Goal: Transaction & Acquisition: Purchase product/service

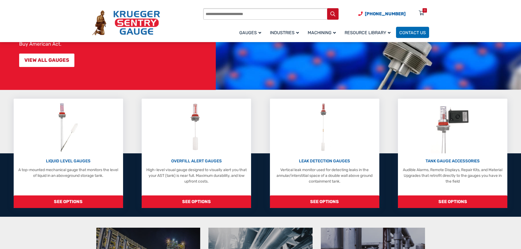
scroll to position [106, 0]
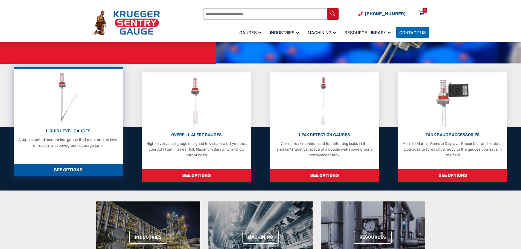
click at [62, 129] on p "LIQUID LEVEL GAUGES" at bounding box center [68, 131] width 104 height 6
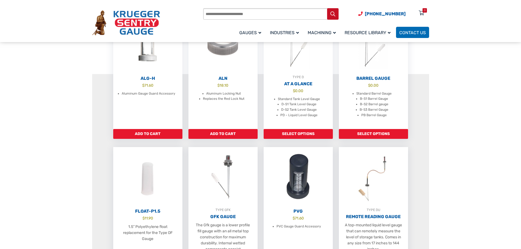
scroll to position [192, 0]
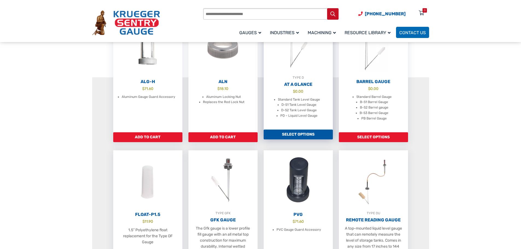
click at [297, 140] on link "Select options" at bounding box center [298, 135] width 69 height 10
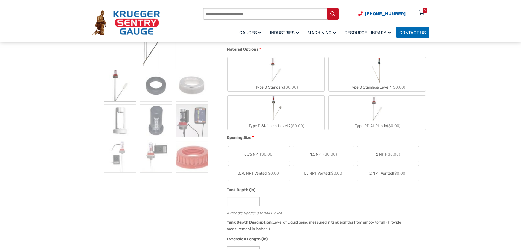
scroll to position [105, 0]
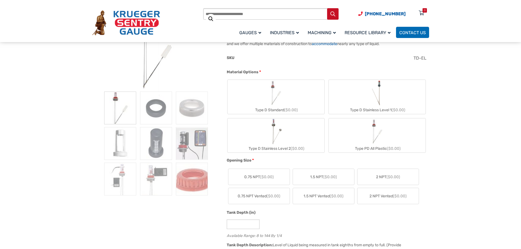
click at [276, 96] on img "Type D Standard" at bounding box center [276, 93] width 26 height 26
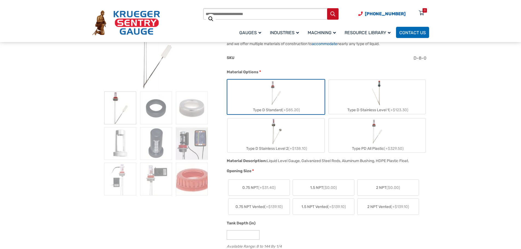
click at [380, 187] on span "2 NPT ($0.00)" at bounding box center [388, 188] width 24 height 6
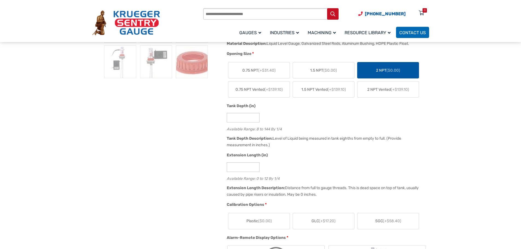
scroll to position [225, 0]
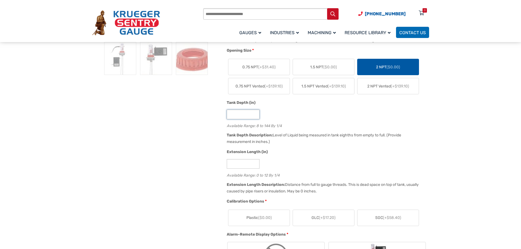
drag, startPoint x: 232, startPoint y: 115, endPoint x: 220, endPoint y: 115, distance: 12.3
type input "**"
click at [259, 218] on span "($0.00)" at bounding box center [265, 218] width 14 height 5
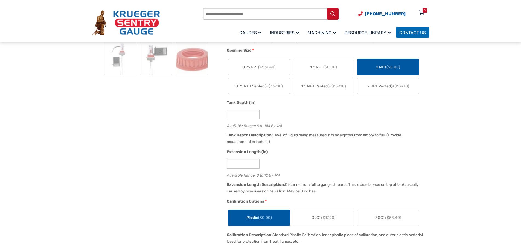
click at [259, 218] on span "($0.00)" at bounding box center [265, 218] width 14 height 5
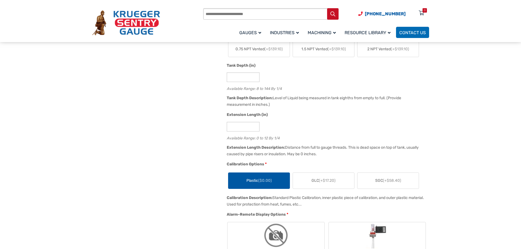
scroll to position [254, 0]
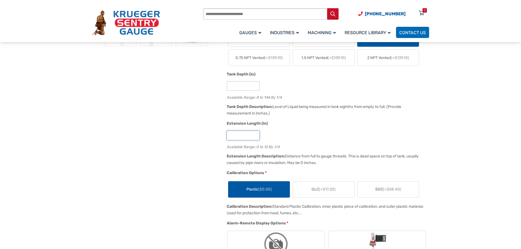
click at [233, 136] on input "*" at bounding box center [243, 136] width 33 height 10
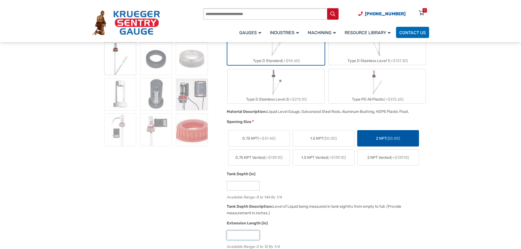
scroll to position [0, 0]
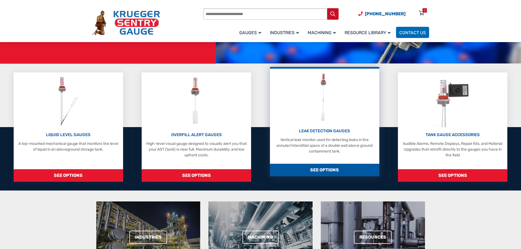
click at [326, 132] on p "LEAK DETECTION GAUGES" at bounding box center [325, 131] width 104 height 6
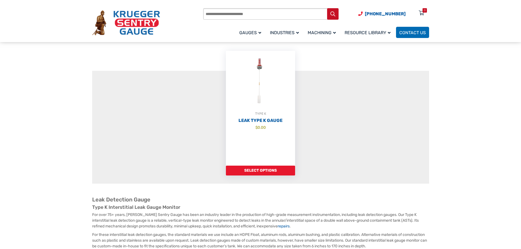
scroll to position [42, 0]
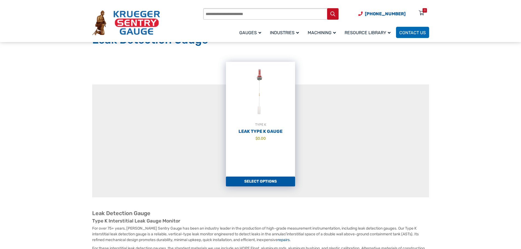
click at [259, 181] on link "Select options" at bounding box center [260, 182] width 69 height 10
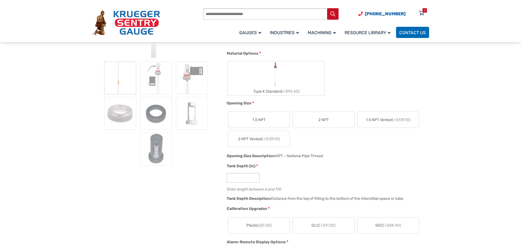
scroll to position [142, 0]
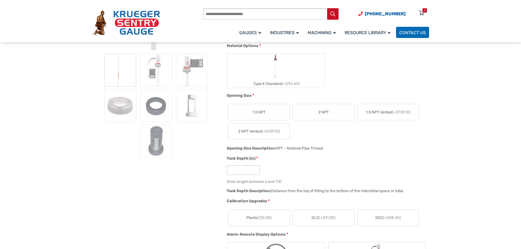
click at [328, 114] on span "2 NPT" at bounding box center [324, 112] width 10 height 6
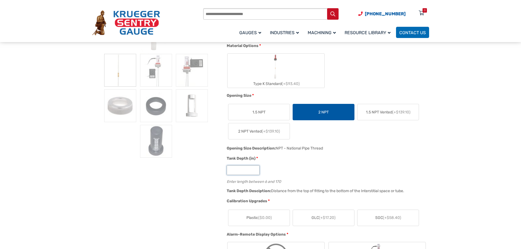
click at [232, 171] on input "*" at bounding box center [243, 171] width 33 height 10
type input "**"
click at [270, 218] on span "($0.00)" at bounding box center [265, 218] width 14 height 5
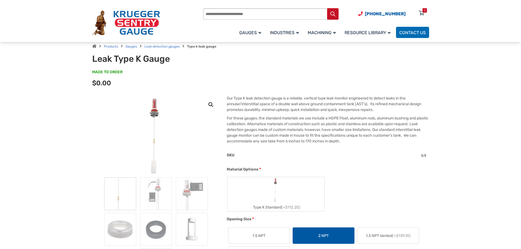
scroll to position [11, 0]
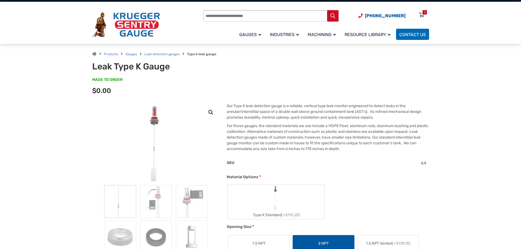
click at [276, 204] on img "Type K Standard" at bounding box center [276, 198] width 11 height 26
